Goal: Transaction & Acquisition: Purchase product/service

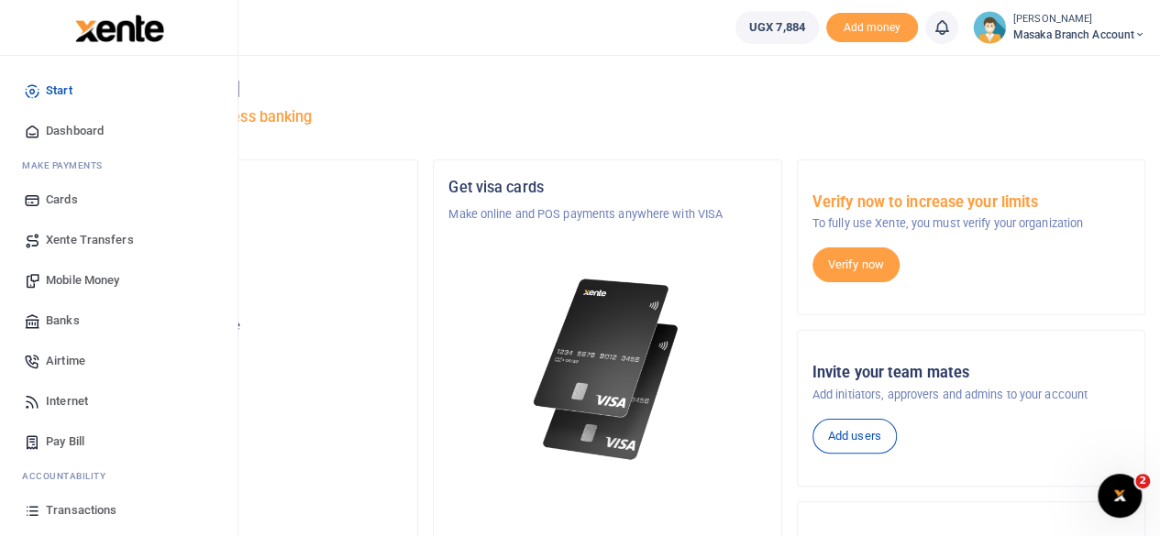
click at [88, 276] on span "Mobile Money" at bounding box center [82, 280] width 73 height 18
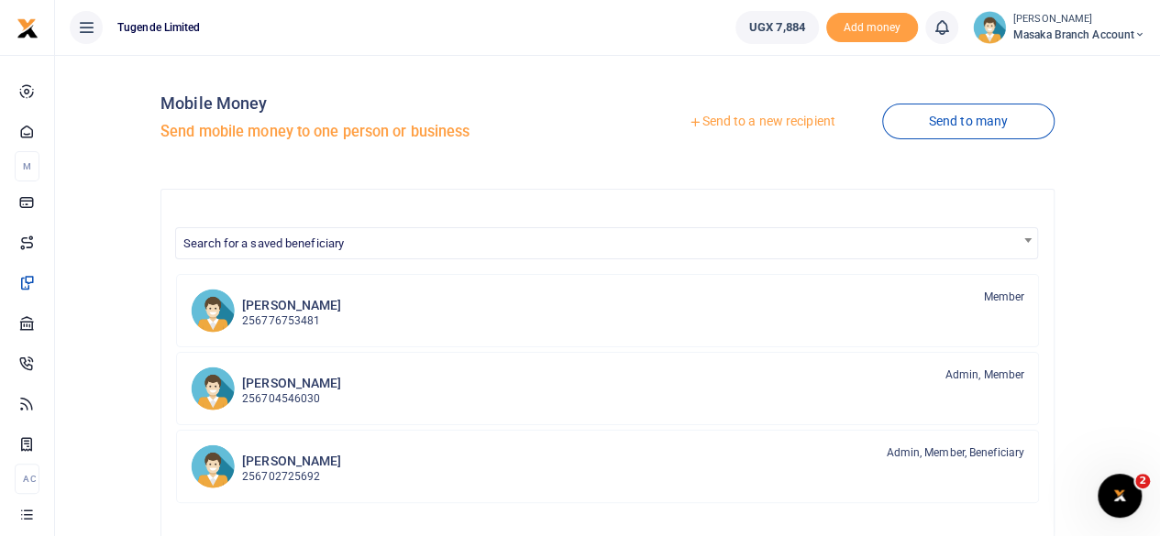
click at [766, 126] on link "Send to a new recipient" at bounding box center [761, 121] width 239 height 33
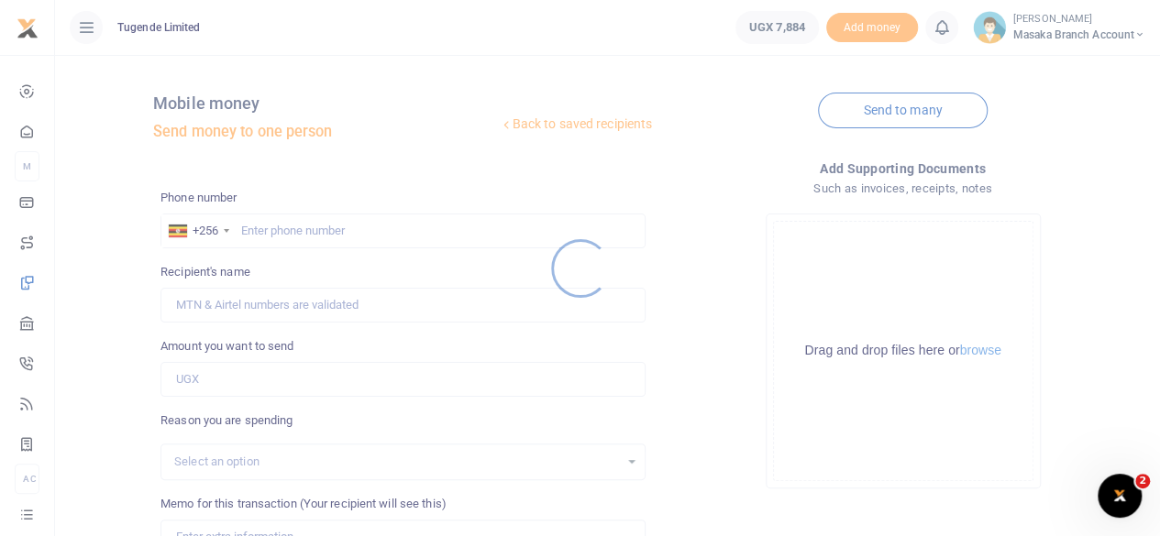
click at [346, 226] on div at bounding box center [580, 268] width 1160 height 536
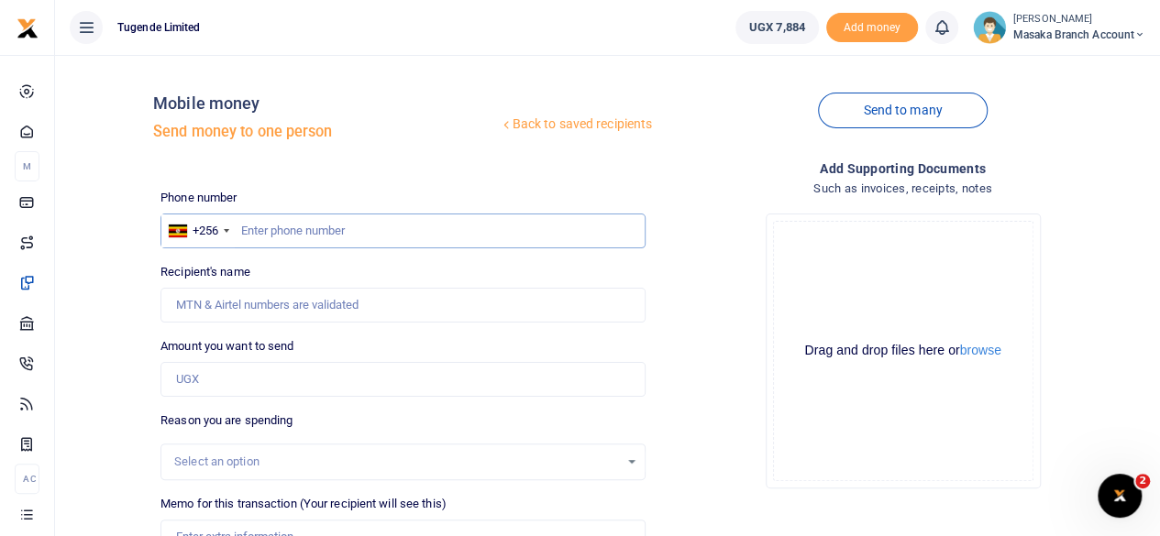
click at [345, 231] on input "text" at bounding box center [402, 231] width 485 height 35
type input "767647448"
type input "[PERSON_NAME]"
type input "767647448"
